Goal: Task Accomplishment & Management: Use online tool/utility

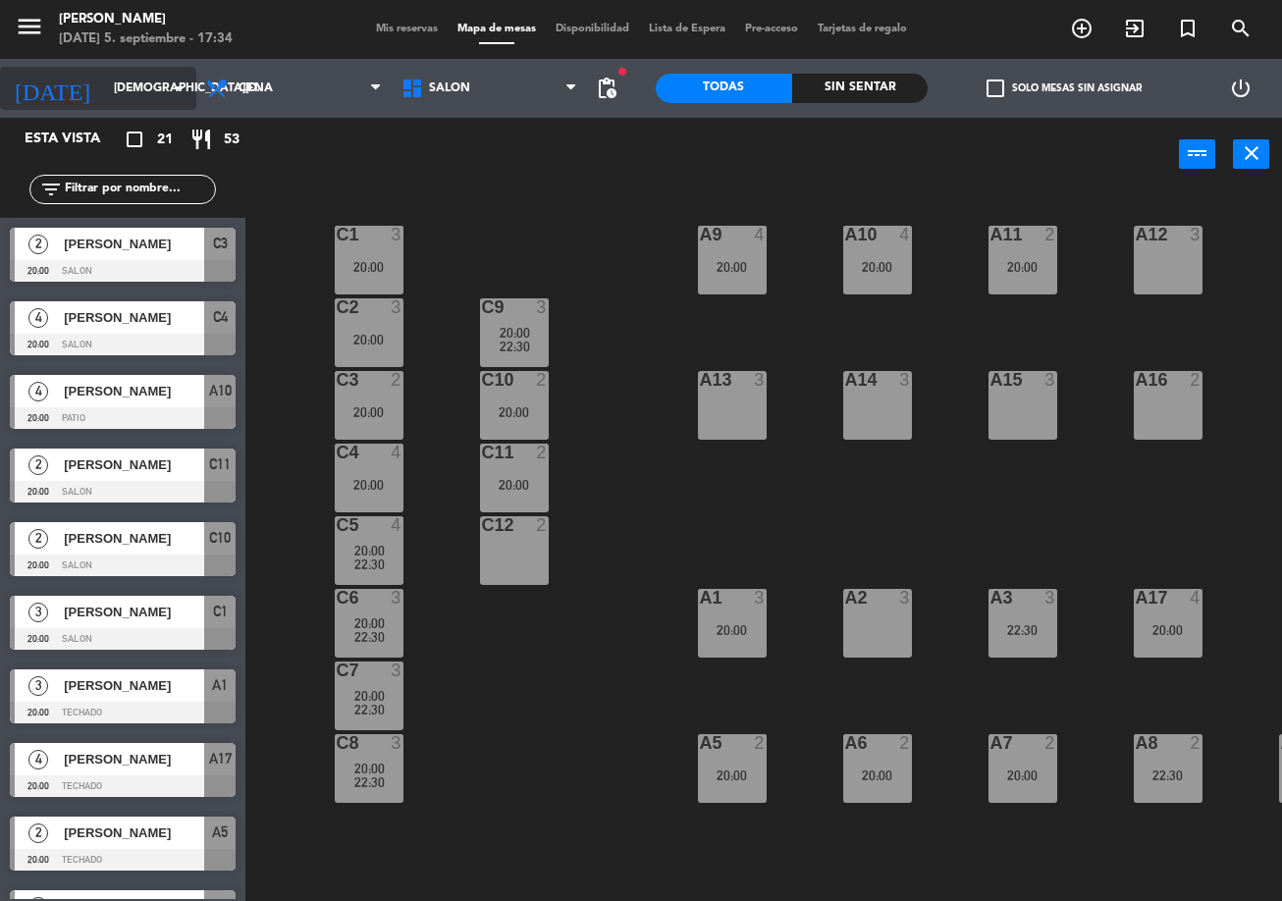
click at [136, 69] on div "[DATE] [DATE] arrow_drop_down" at bounding box center [98, 88] width 196 height 43
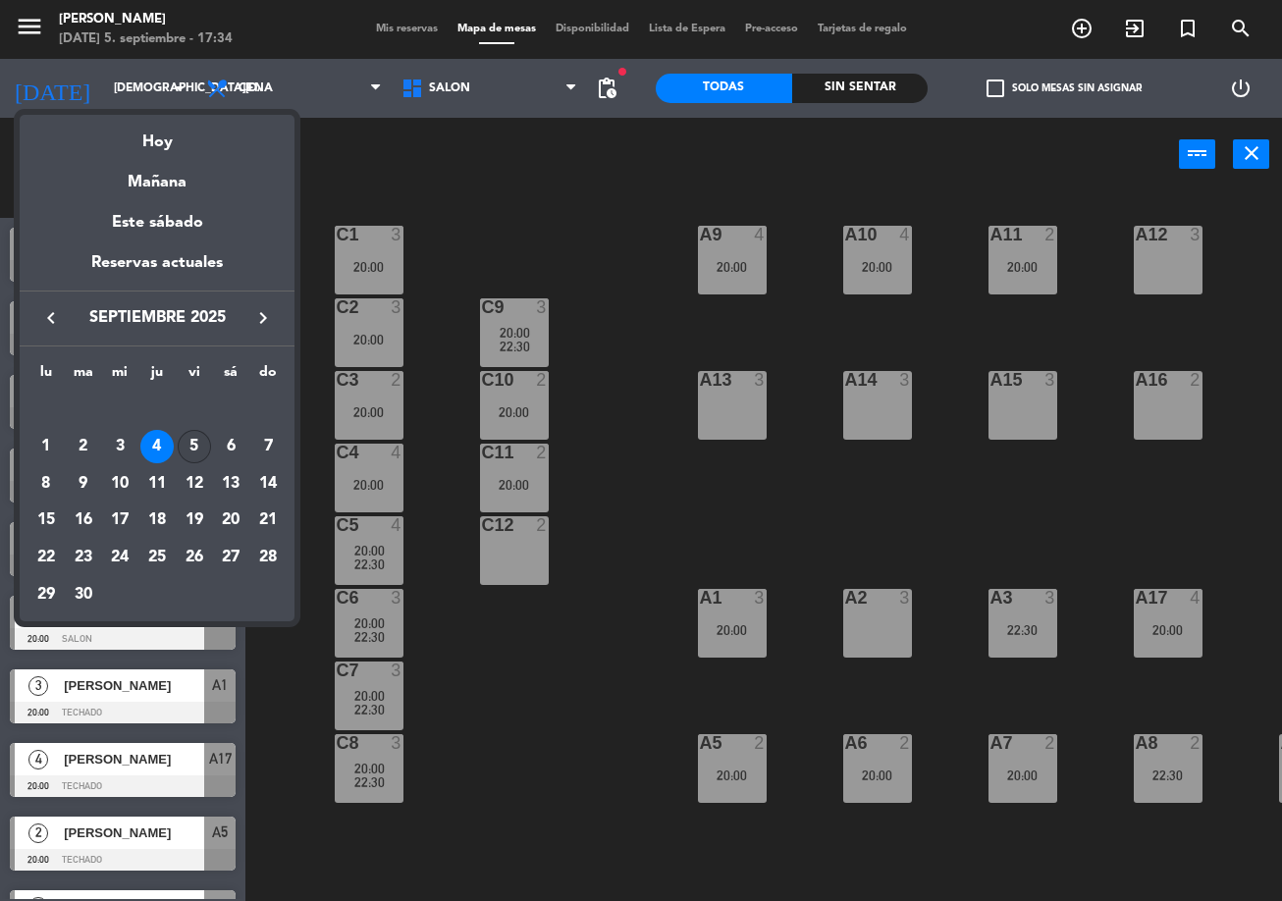
click at [193, 460] on div "5" at bounding box center [194, 446] width 33 height 33
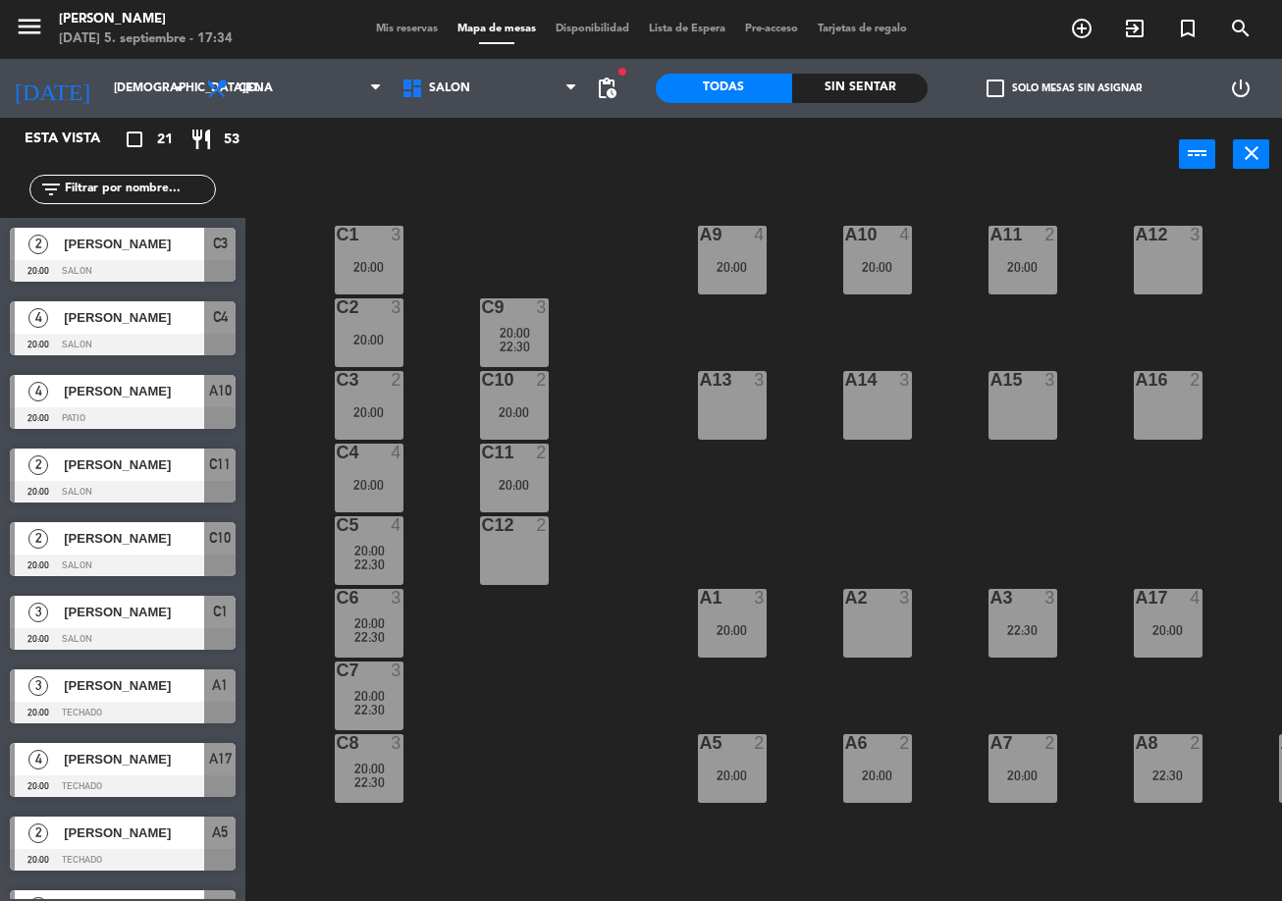
type input "[DATE]"
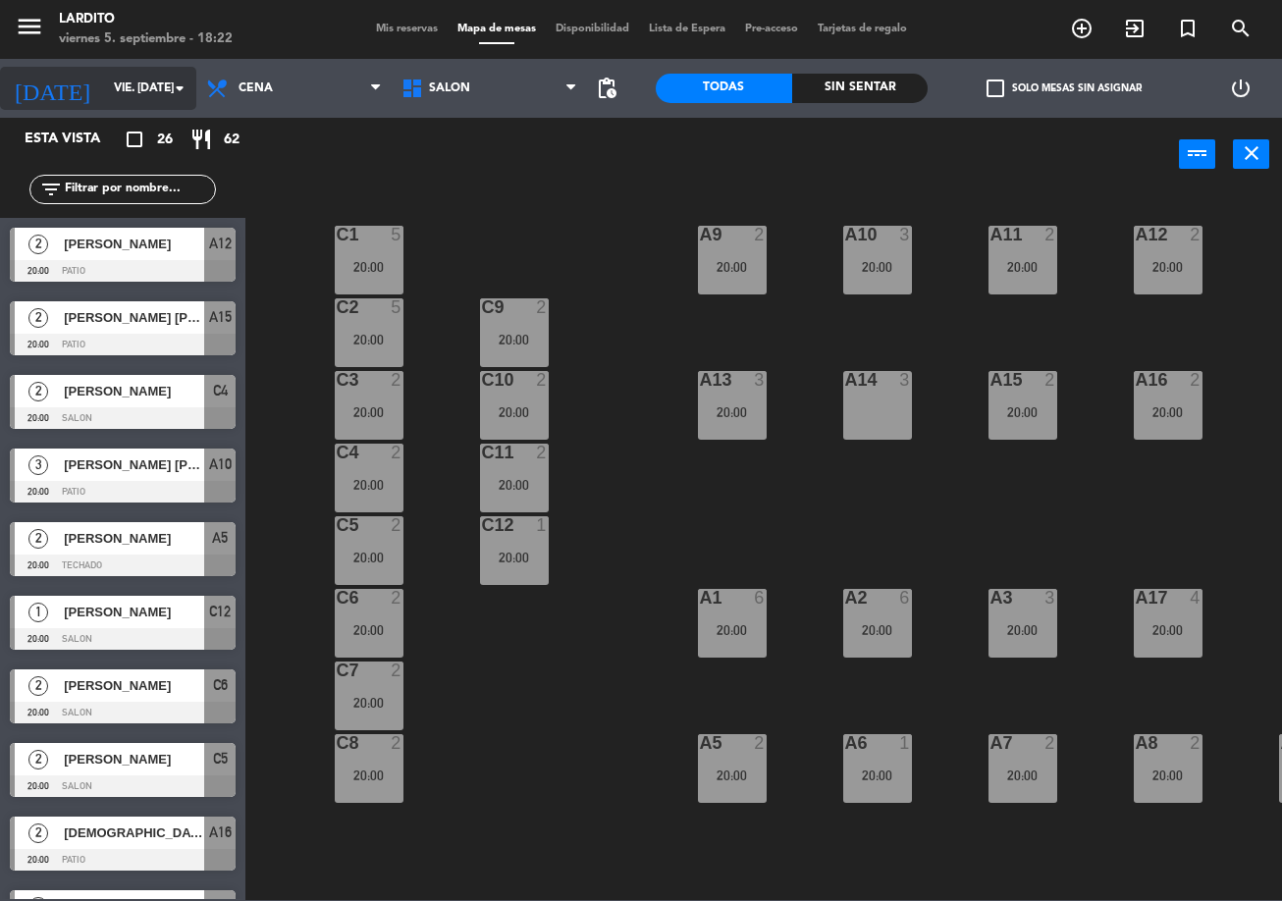
click at [104, 100] on input "vie. [DATE]" at bounding box center [186, 88] width 165 height 33
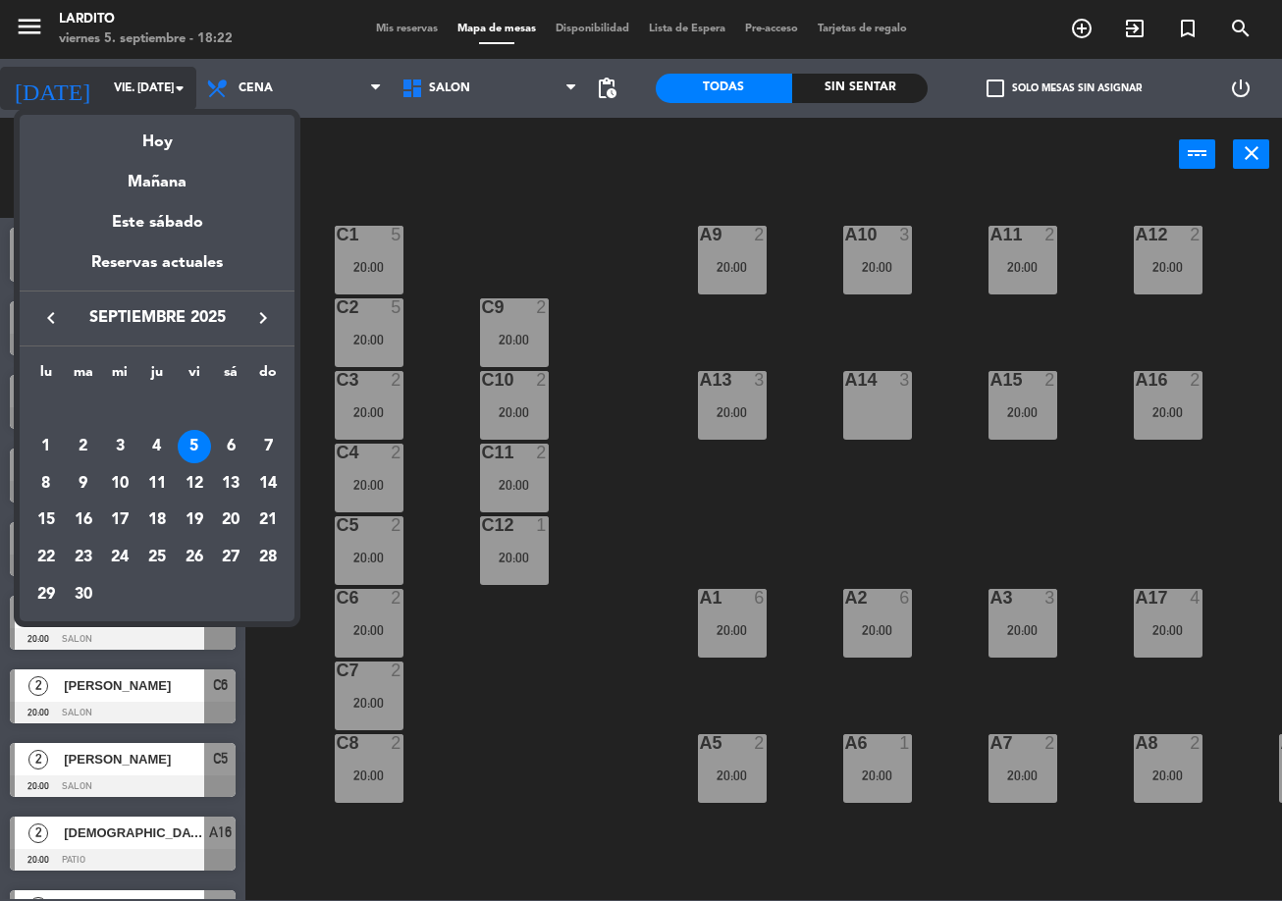
click at [151, 74] on div at bounding box center [641, 450] width 1282 height 901
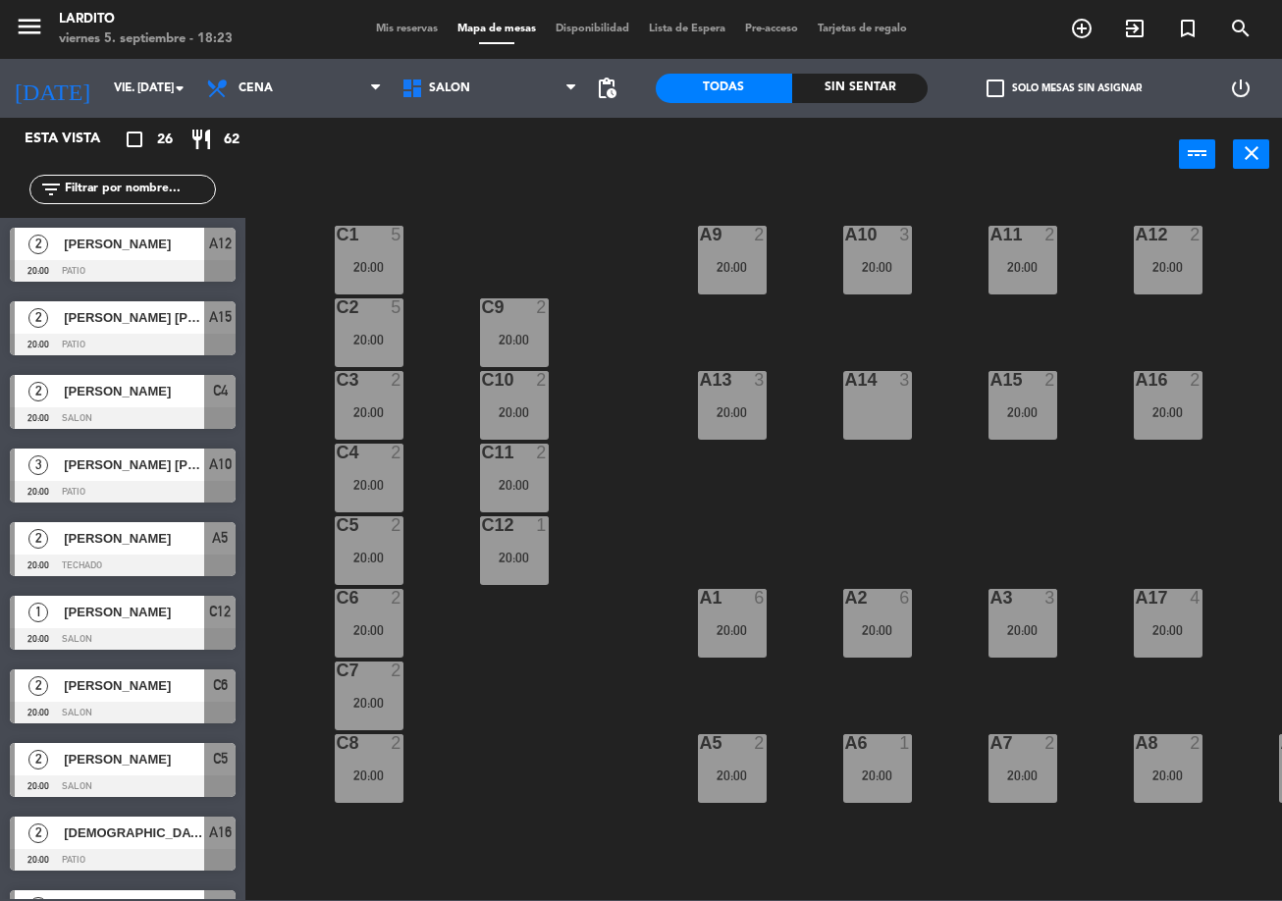
click at [603, 32] on span "Disponibilidad" at bounding box center [592, 29] width 93 height 11
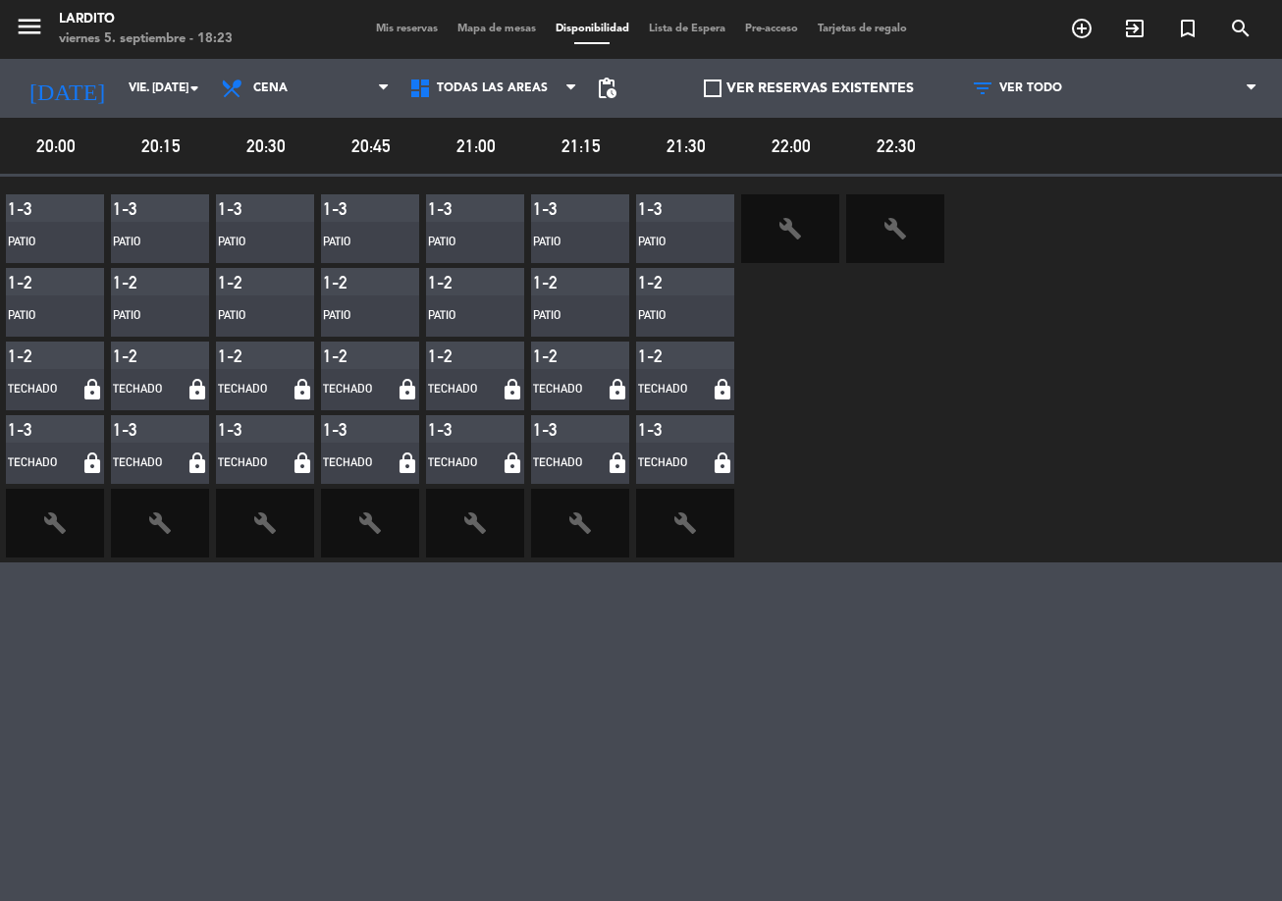
click at [398, 36] on div "Mis reservas Mapa de mesas Disponibilidad Lista de Espera Pre-acceso Tarjetas d…" at bounding box center [641, 30] width 550 height 18
click at [406, 34] on span "Mis reservas" at bounding box center [406, 29] width 81 height 11
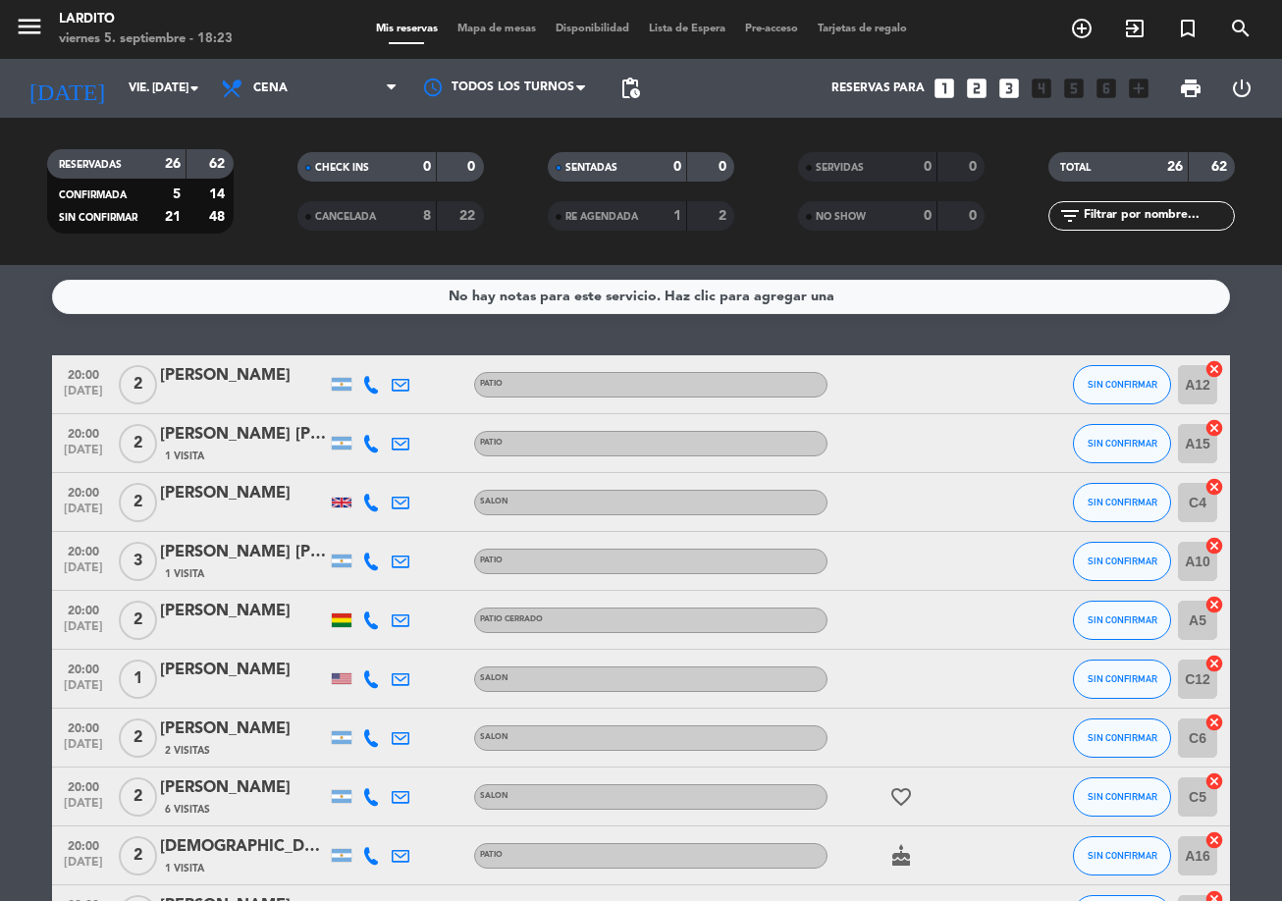
click at [473, 34] on span "Mapa de mesas" at bounding box center [496, 29] width 98 height 11
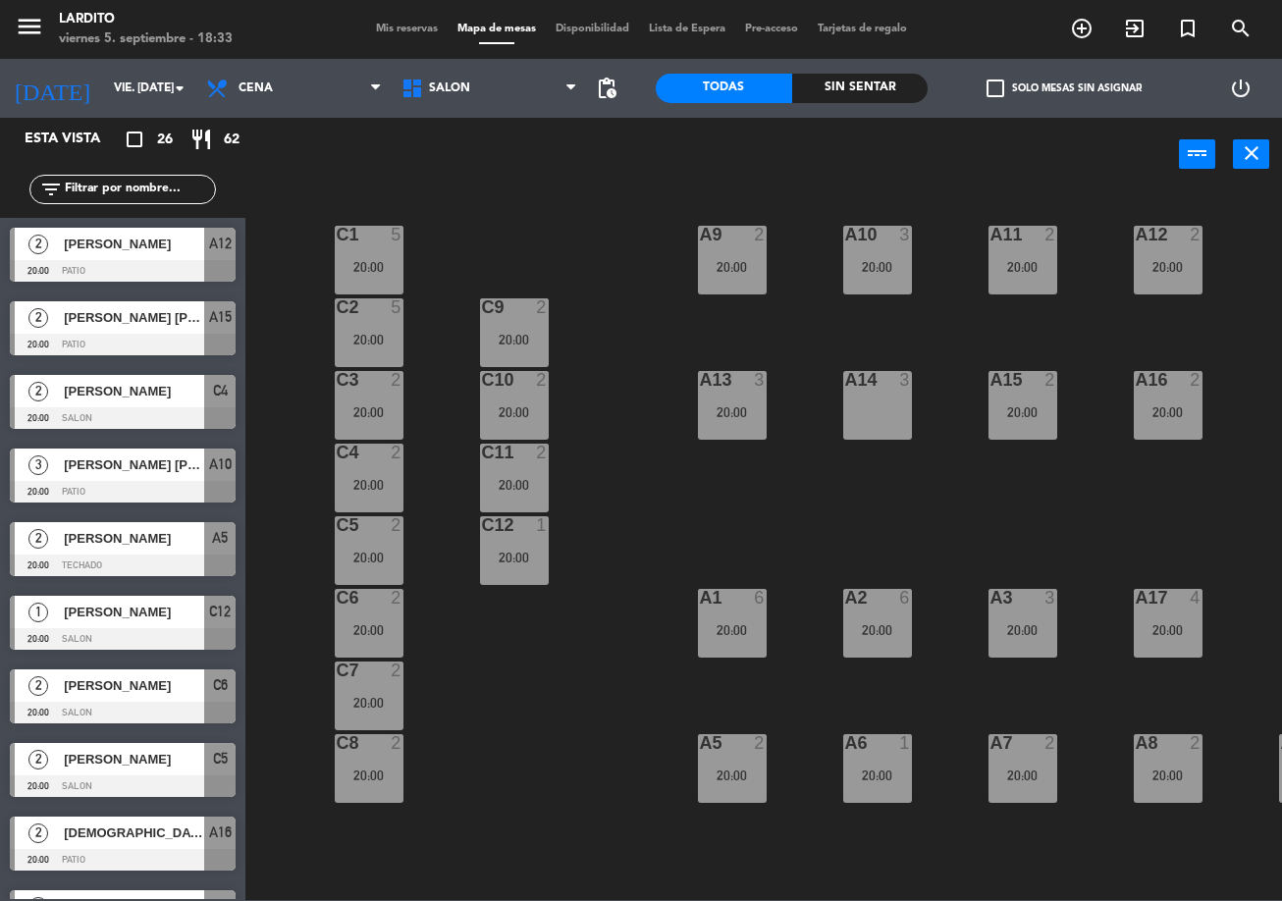
click at [379, 26] on span "Mis reservas" at bounding box center [406, 29] width 81 height 11
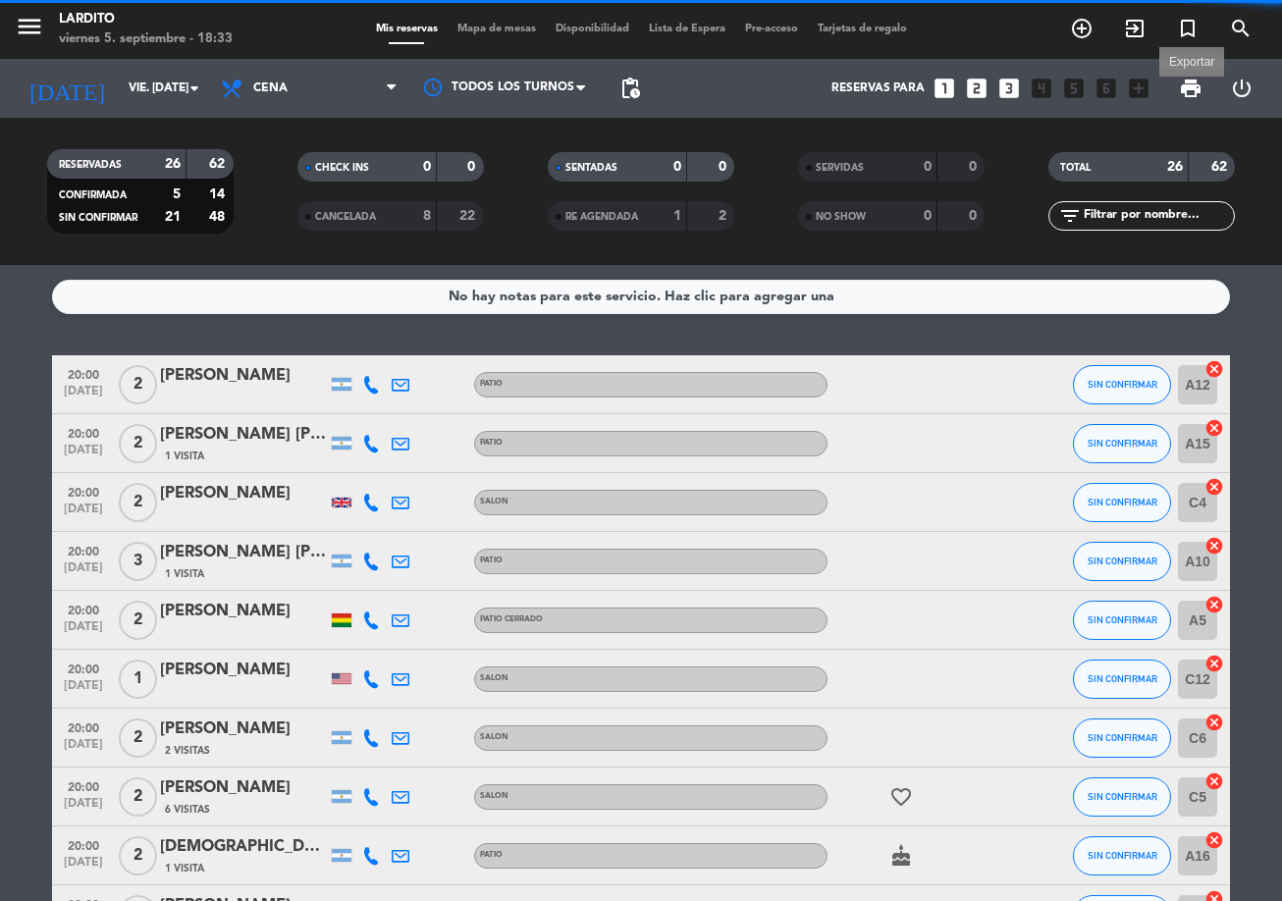
click at [1189, 87] on span "print" at bounding box center [1190, 89] width 24 height 24
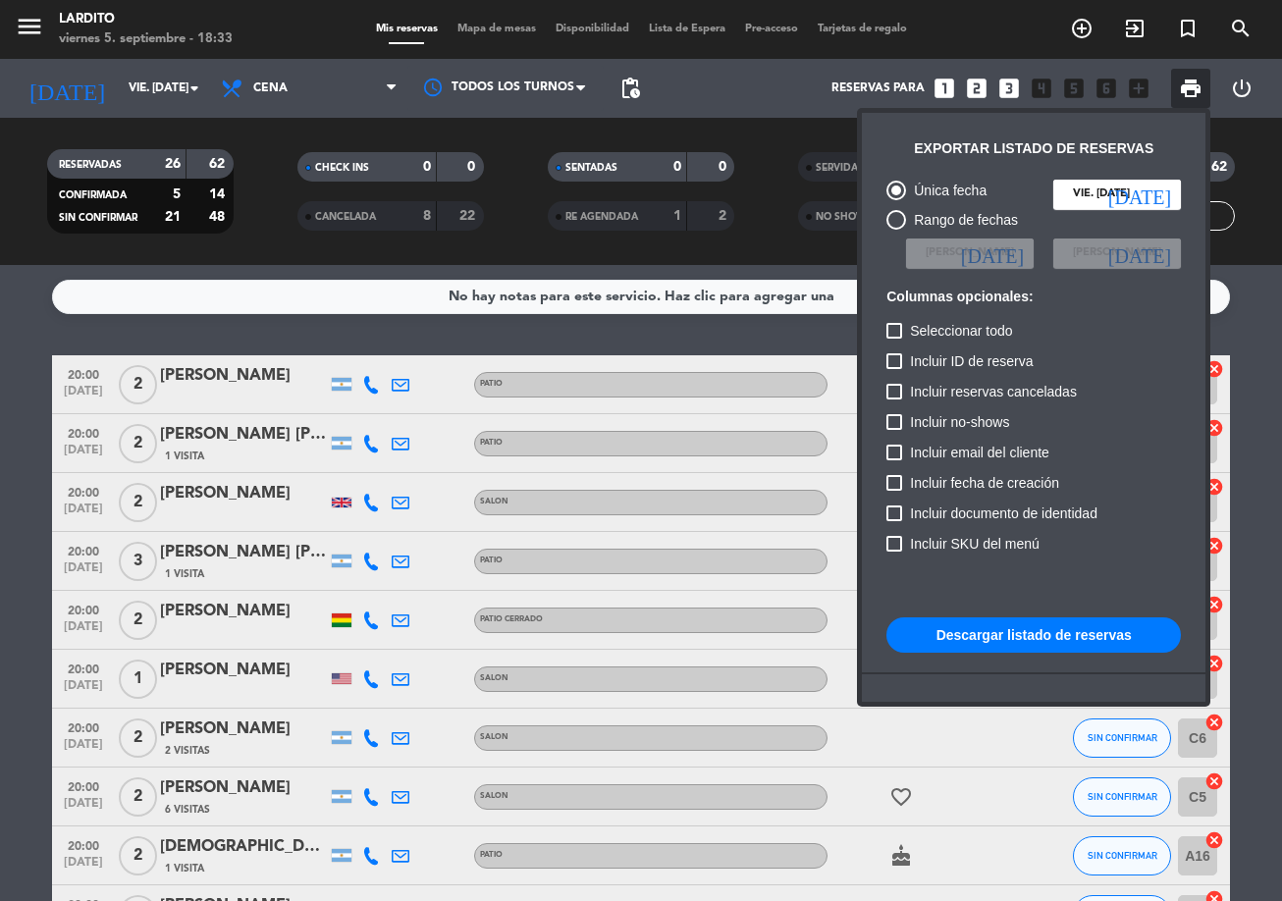
click at [1071, 638] on button "Descargar listado de reservas" at bounding box center [1033, 634] width 294 height 35
click at [484, 33] on div at bounding box center [641, 450] width 1282 height 901
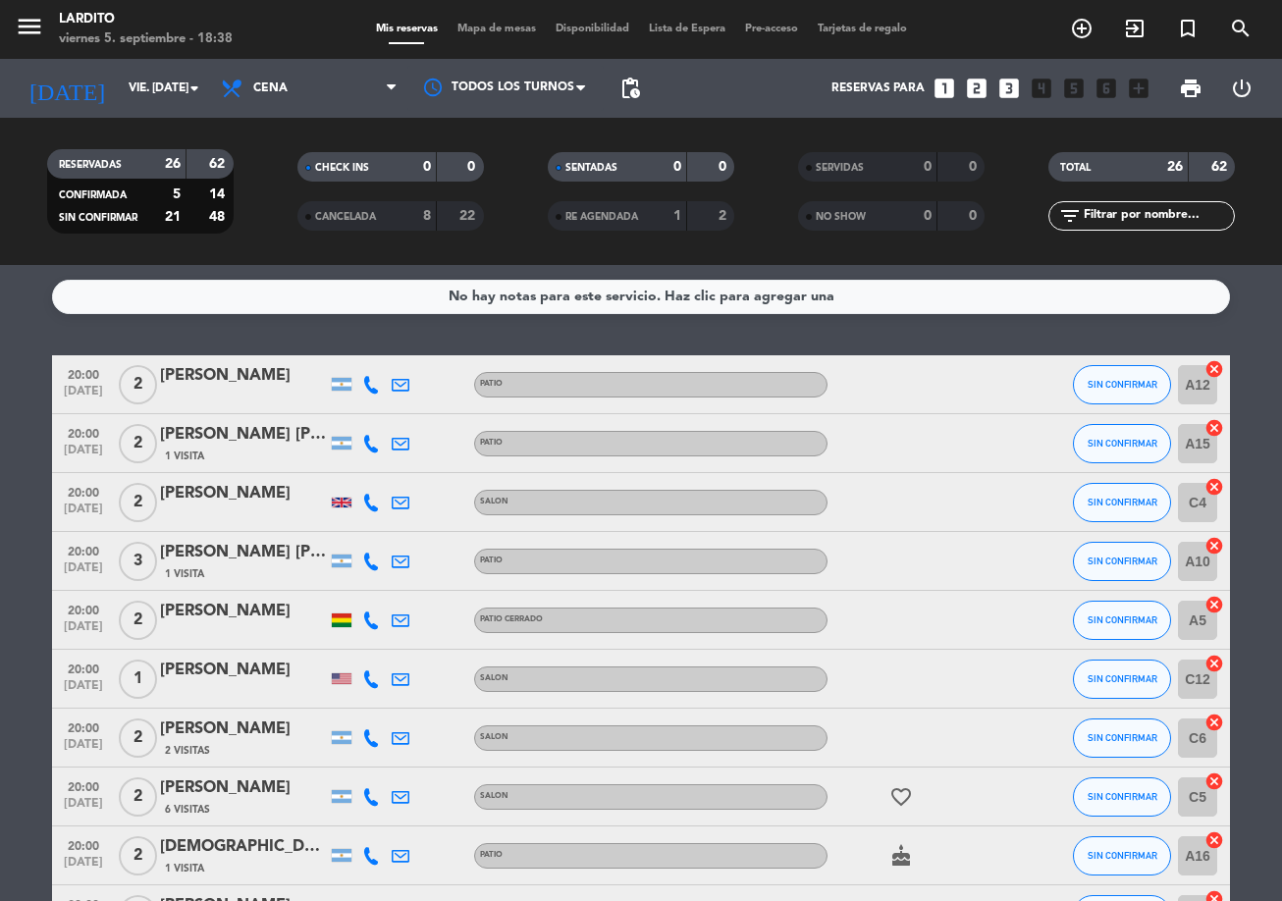
click at [485, 30] on span "Mapa de mesas" at bounding box center [496, 29] width 98 height 11
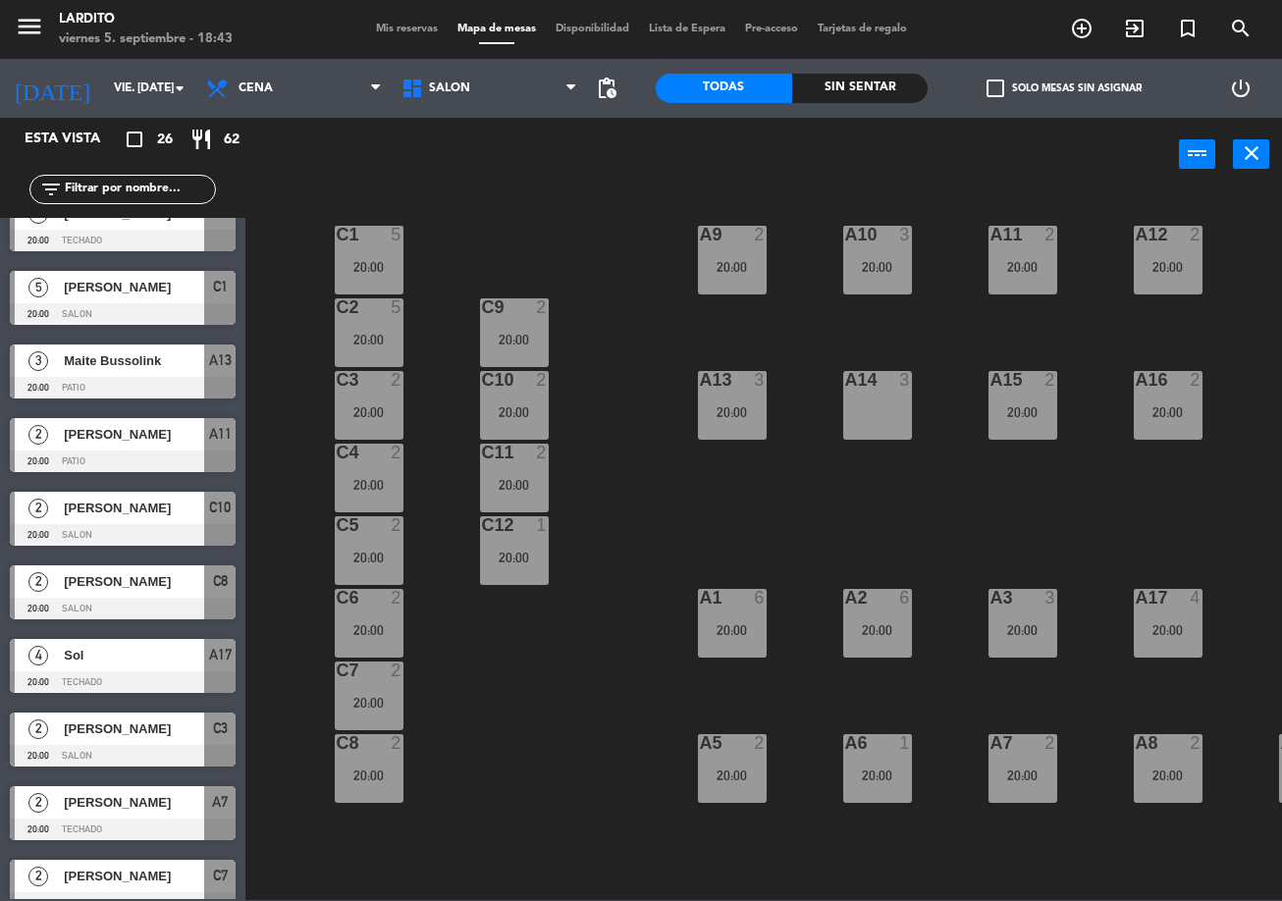
scroll to position [1232, 0]
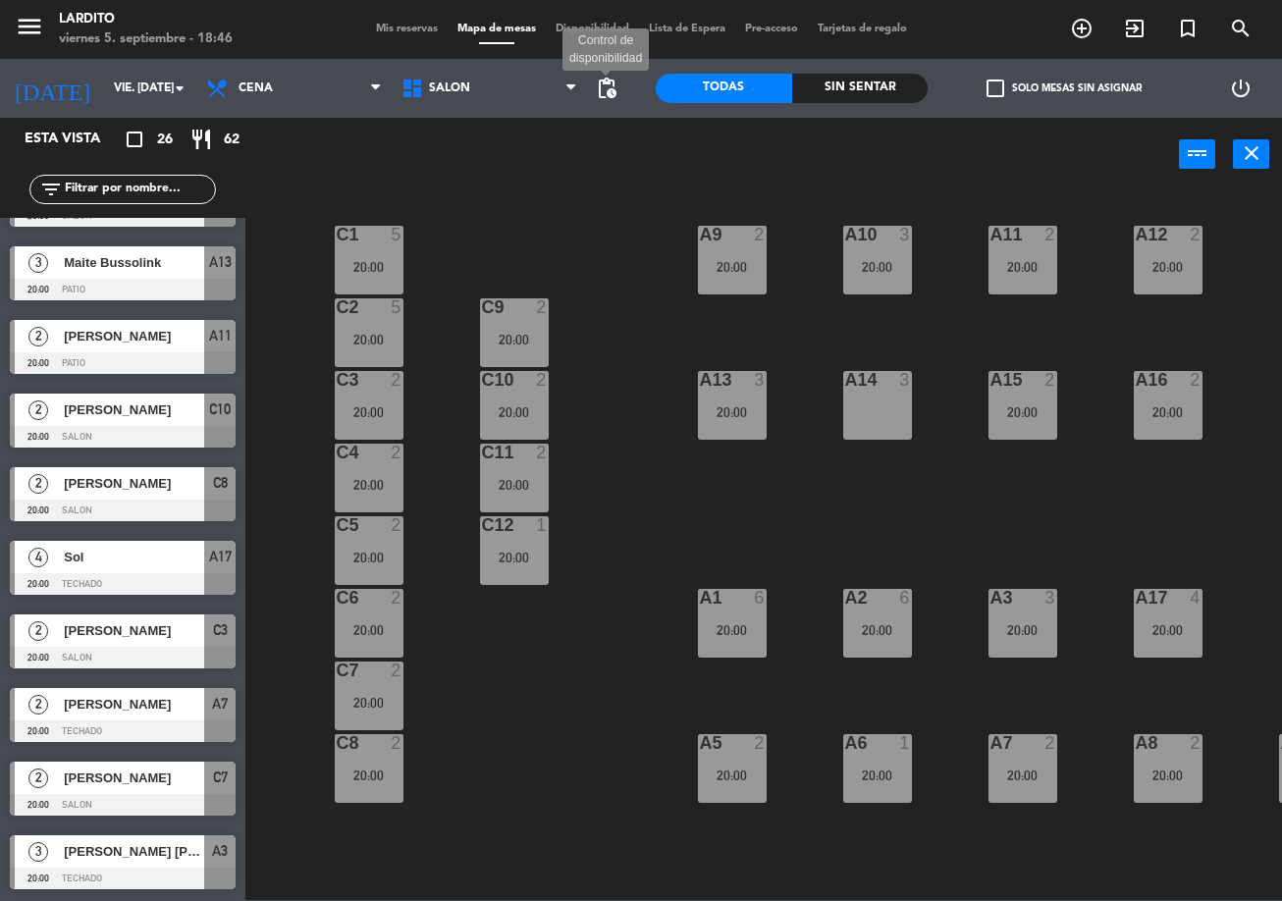
click at [611, 89] on span "pending_actions" at bounding box center [607, 89] width 24 height 24
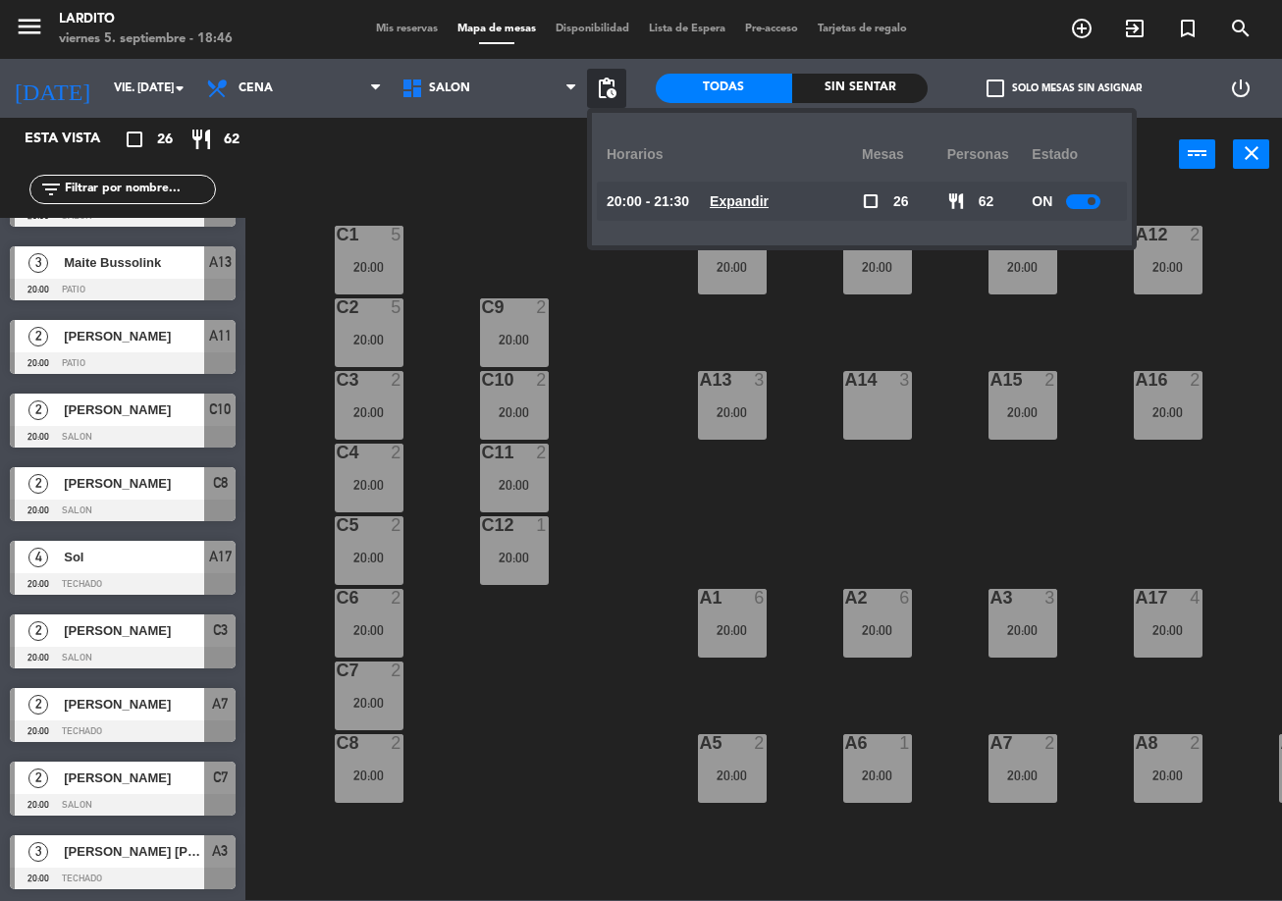
click at [1087, 201] on div at bounding box center [1083, 201] width 34 height 15
click at [1096, 317] on div "C1 5 20:00 A9 2 20:00 A10 3 20:00 A11 2 20:00 A12 2 20:00 C2 5 20:00 C9 2 20:00…" at bounding box center [769, 544] width 1023 height 709
